Goal: Find specific page/section: Find specific page/section

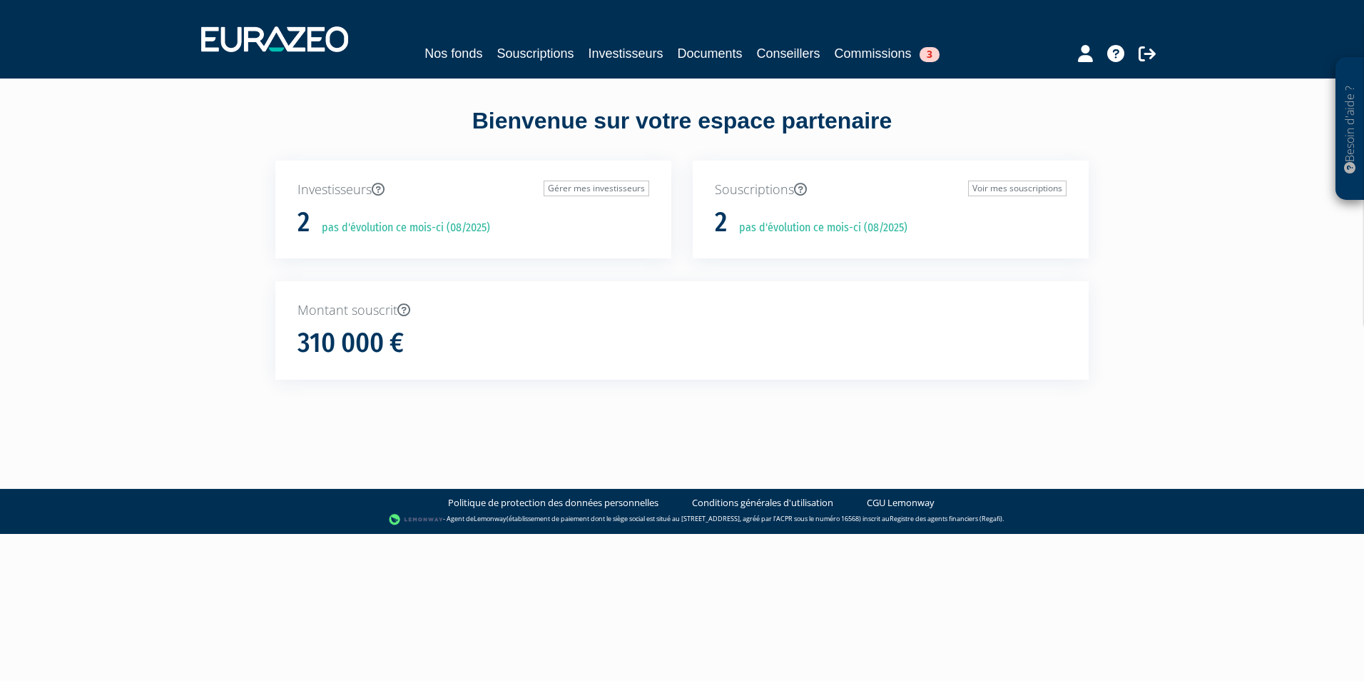
click at [906, 44] on div "Nos fonds Souscriptions Investisseurs Documents Conseillers Commissions 3" at bounding box center [683, 39] width 984 height 53
click at [929, 54] on span "3" at bounding box center [930, 54] width 20 height 15
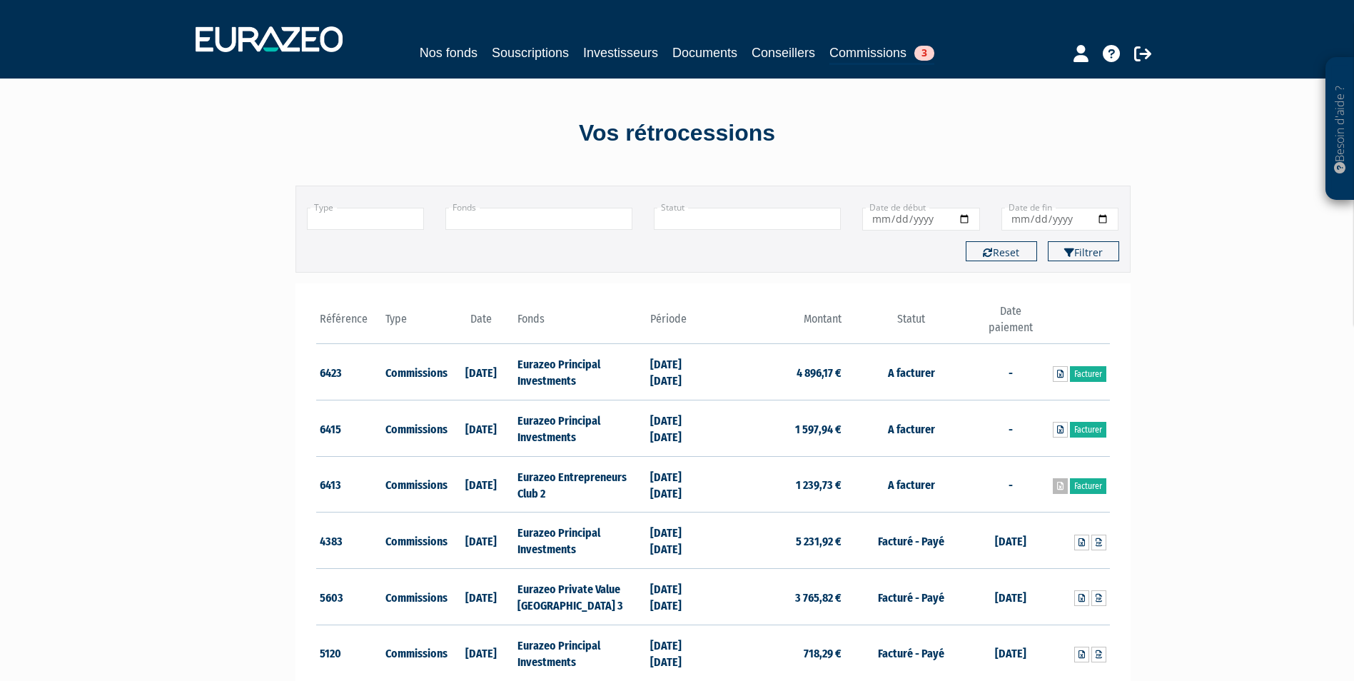
click at [1058, 489] on icon at bounding box center [1060, 486] width 6 height 9
click at [1060, 431] on icon at bounding box center [1060, 429] width 6 height 9
click at [1060, 373] on icon at bounding box center [1060, 374] width 6 height 9
